Goal: Find specific page/section: Find specific page/section

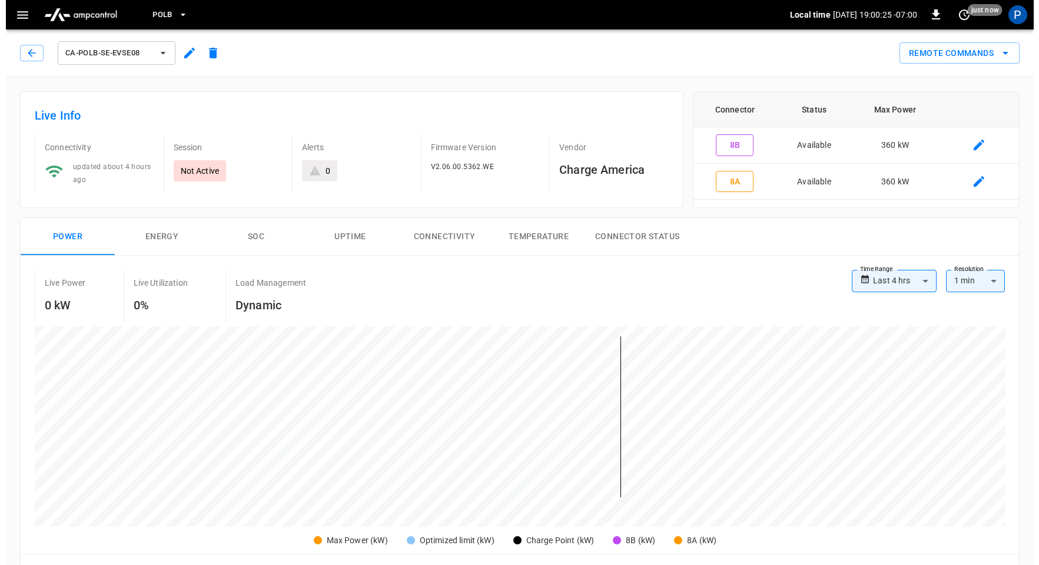
scroll to position [557, 0]
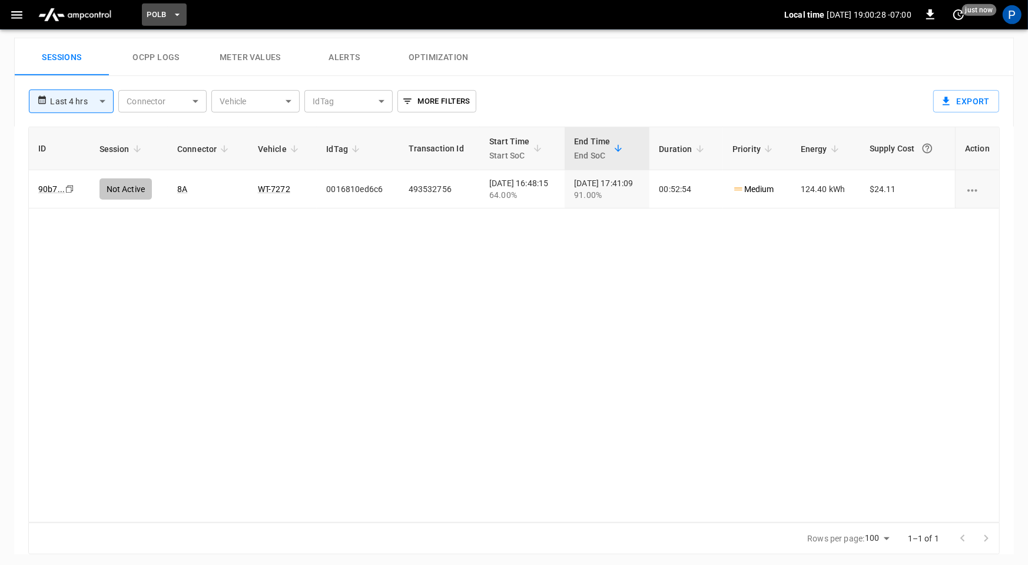
click at [157, 15] on span "PoLB" at bounding box center [157, 15] width 20 height 14
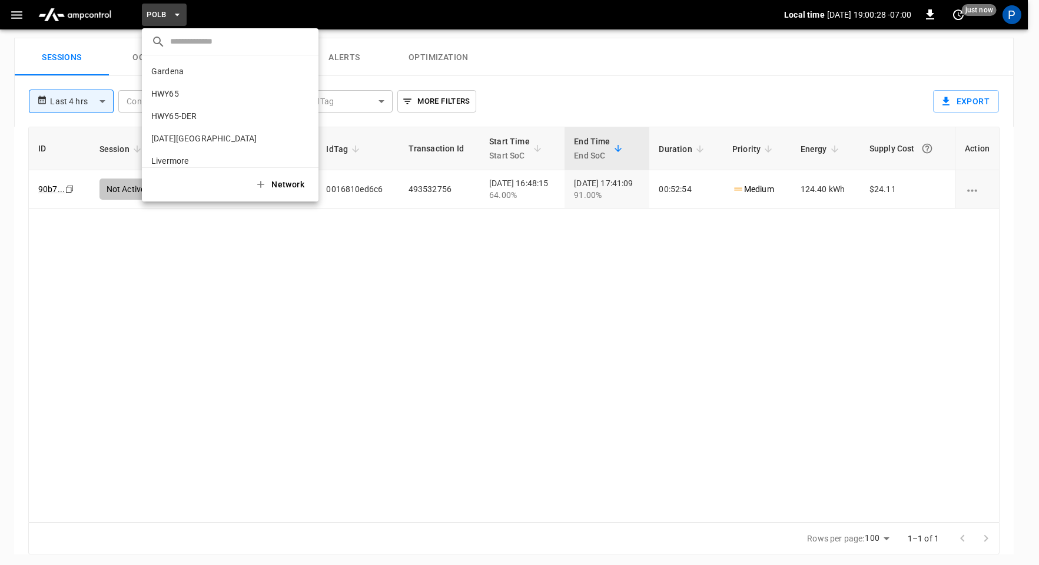
scroll to position [99, 0]
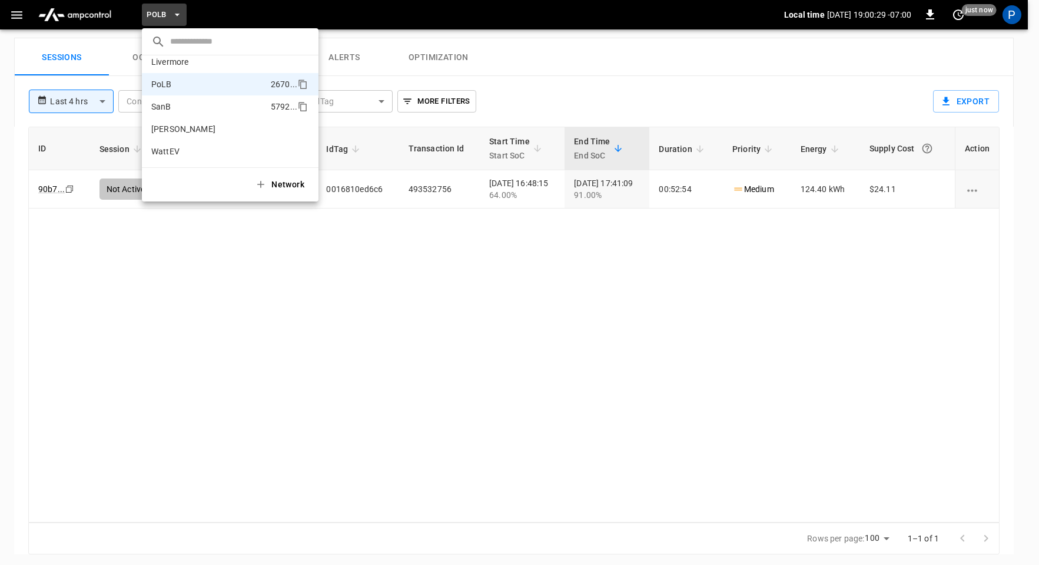
click at [208, 111] on li "SanB 5792 ..." at bounding box center [230, 106] width 177 height 22
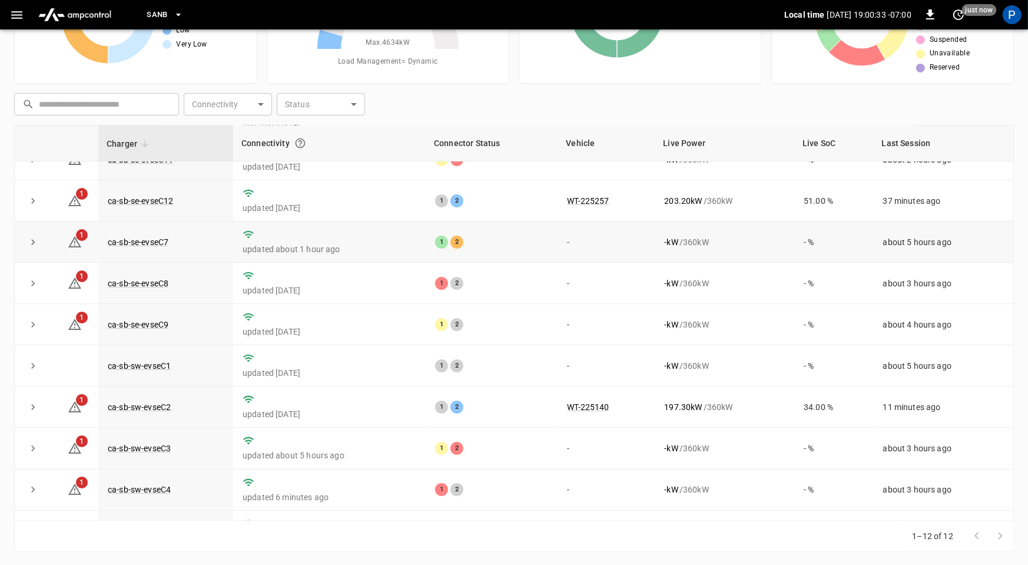
scroll to position [133, 0]
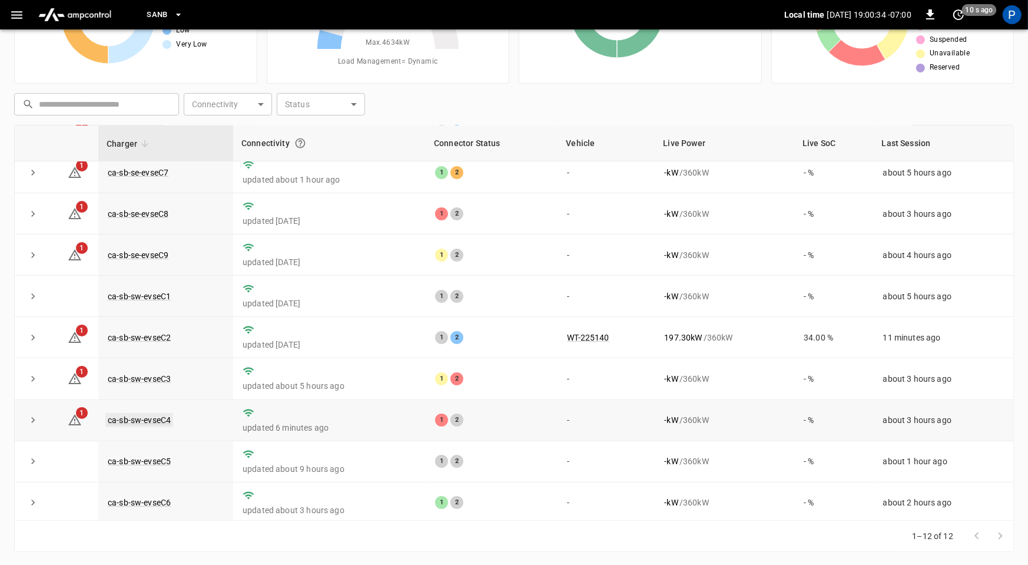
click at [135, 420] on link "ca-sb-sw-evseC4" at bounding box center [139, 420] width 68 height 14
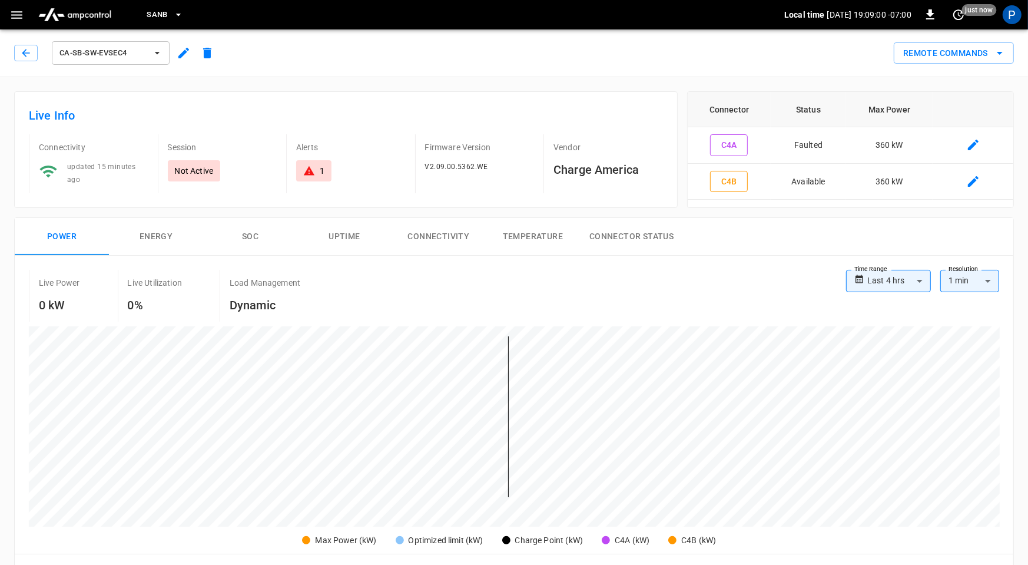
click at [93, 8] on img "menu" at bounding box center [75, 15] width 82 height 22
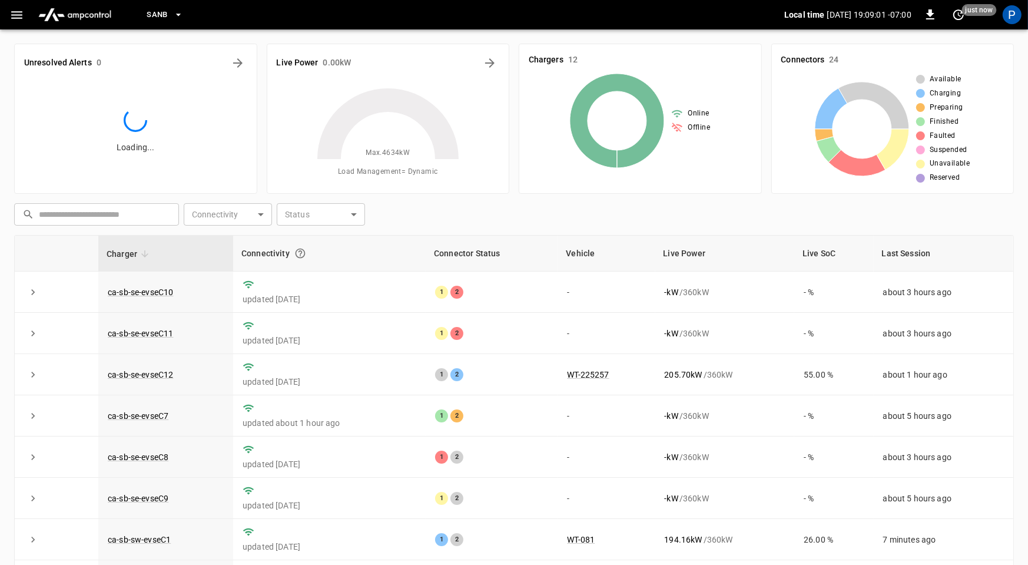
scroll to position [110, 0]
